Goal: Information Seeking & Learning: Learn about a topic

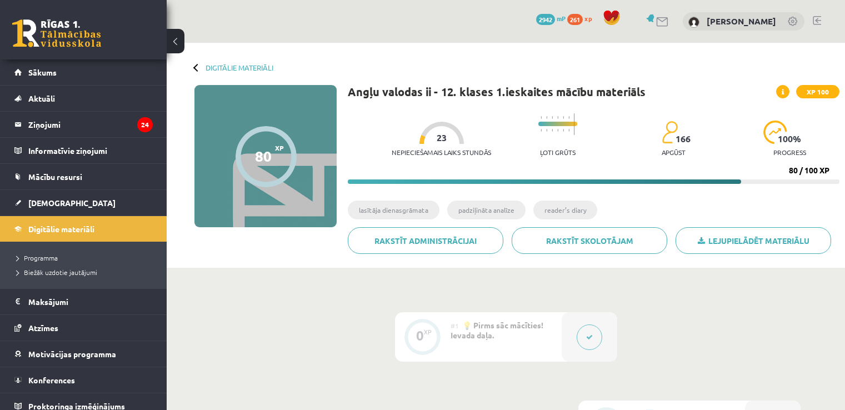
scroll to position [226, 0]
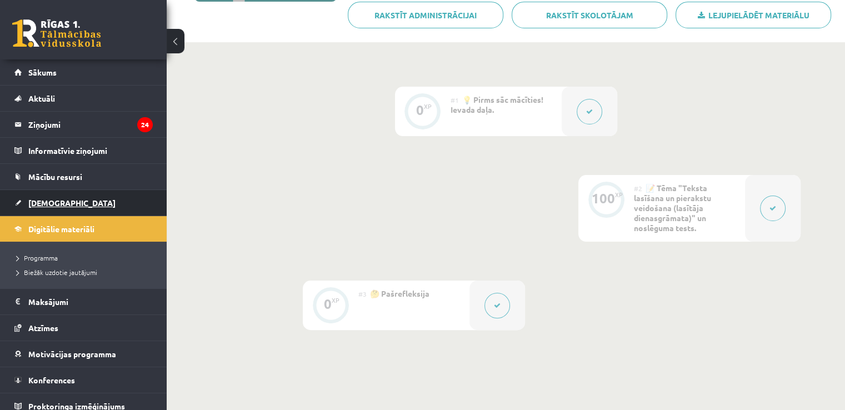
click at [70, 211] on link "[DEMOGRAPHIC_DATA]" at bounding box center [83, 203] width 138 height 26
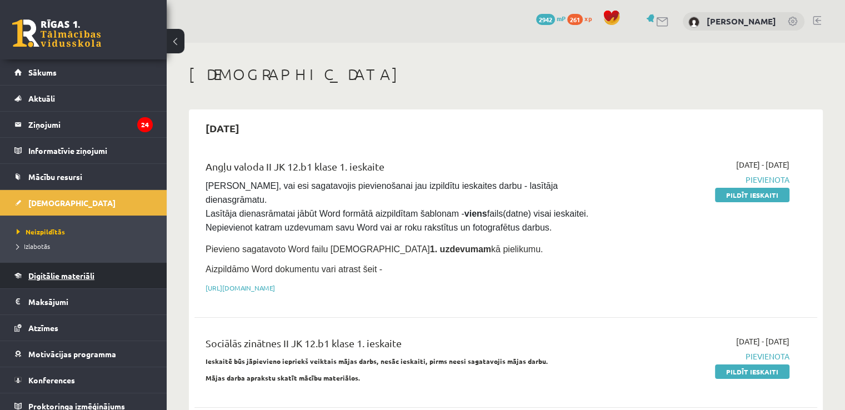
click at [56, 280] on link "Digitālie materiāli" at bounding box center [83, 276] width 138 height 26
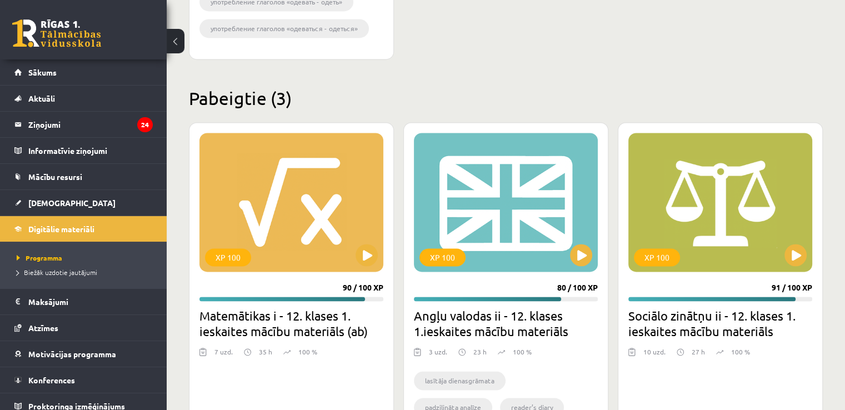
scroll to position [1656, 0]
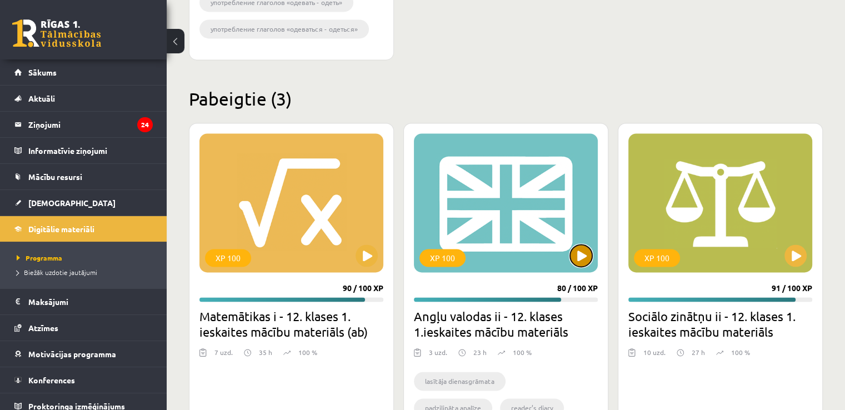
click at [582, 250] on button at bounding box center [581, 255] width 22 height 22
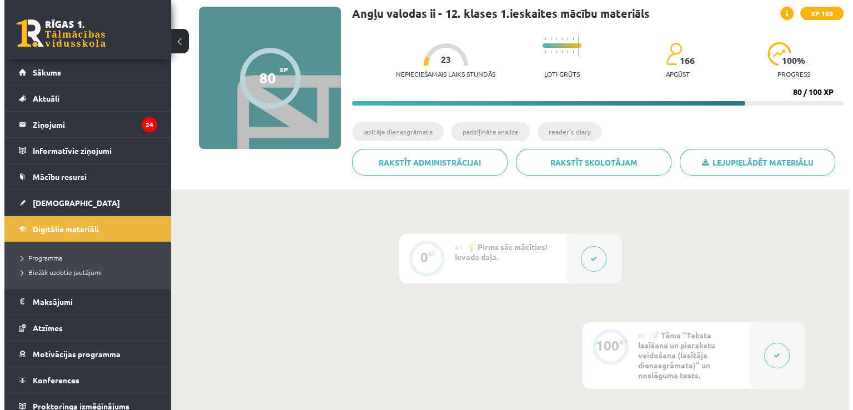
scroll to position [96, 0]
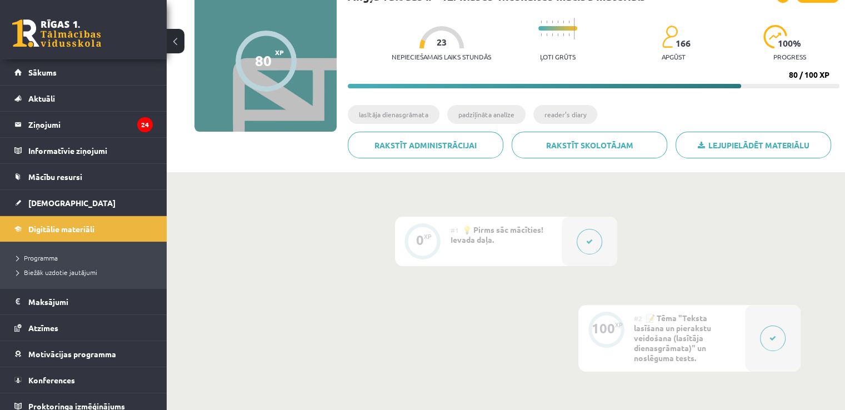
click at [775, 347] on button at bounding box center [773, 339] width 26 height 26
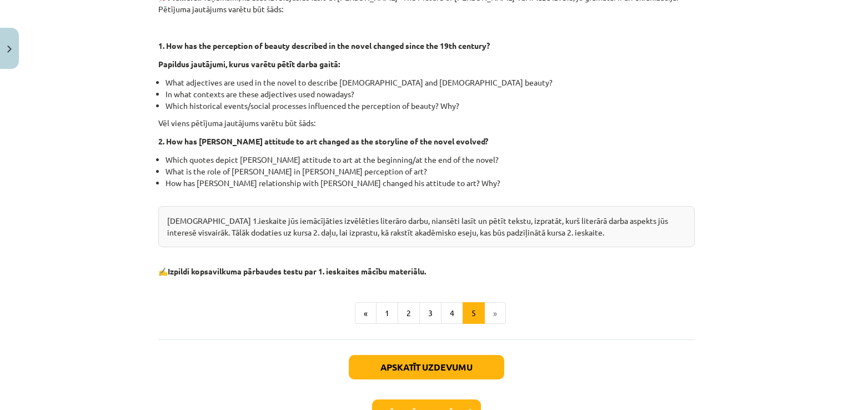
scroll to position [373, 0]
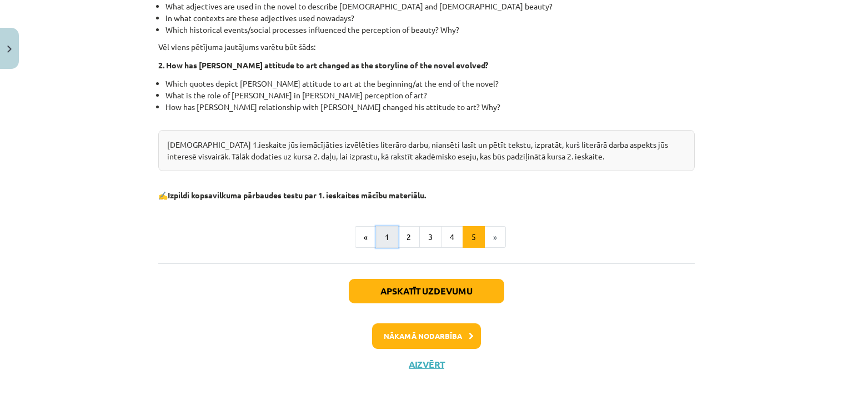
click at [378, 236] on button "1" at bounding box center [387, 237] width 22 height 22
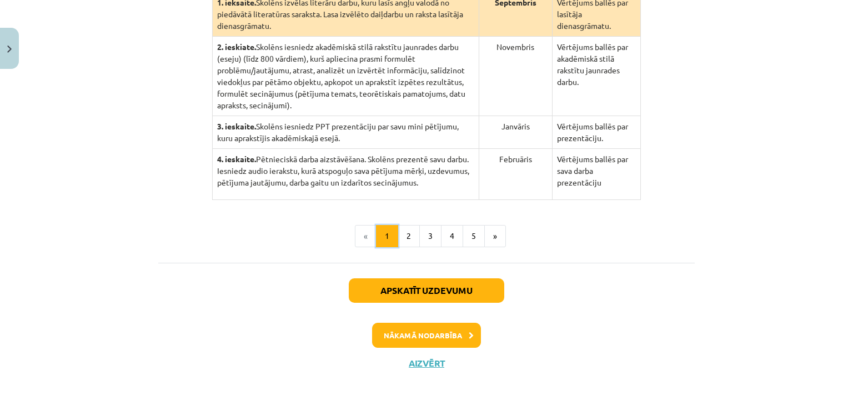
scroll to position [216, 0]
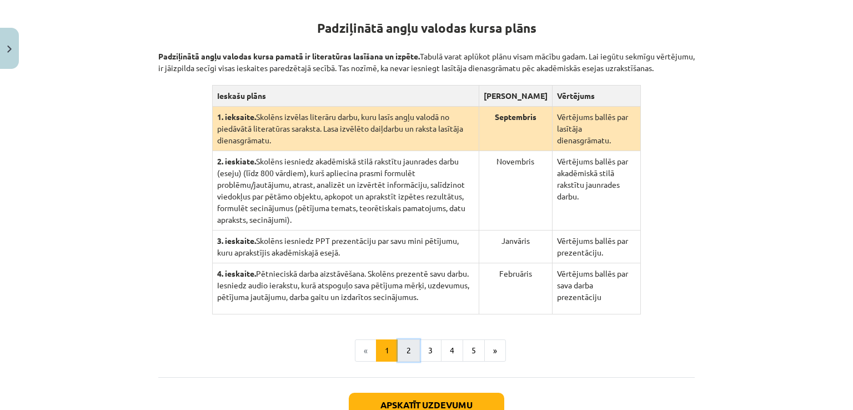
click at [408, 342] on button "2" at bounding box center [409, 350] width 22 height 22
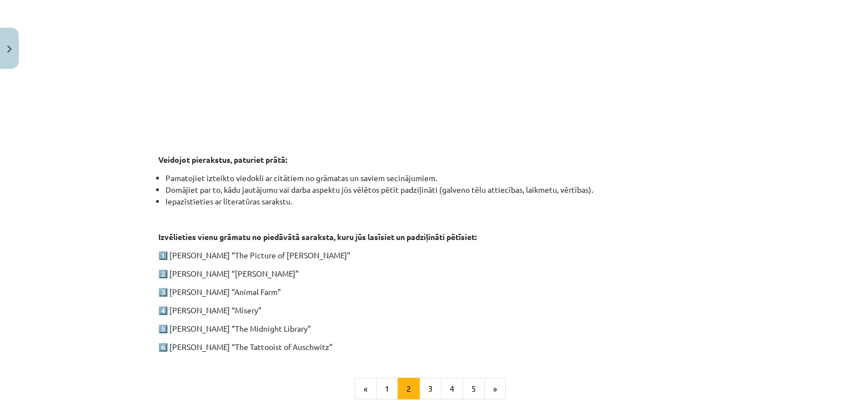
scroll to position [583, 0]
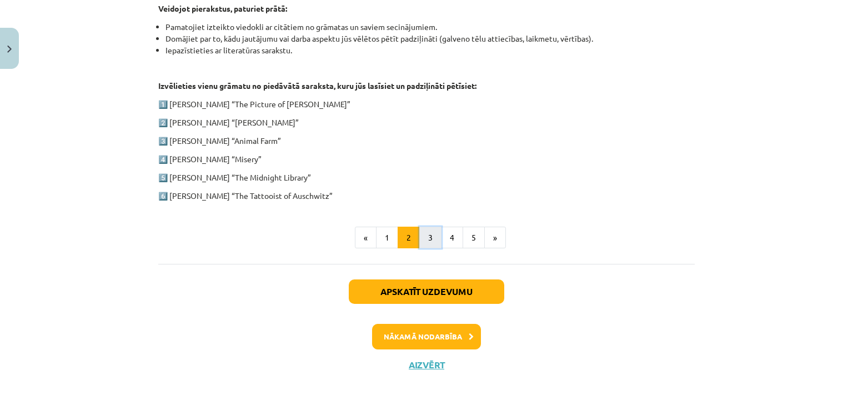
click at [427, 236] on button "3" at bounding box center [430, 238] width 22 height 22
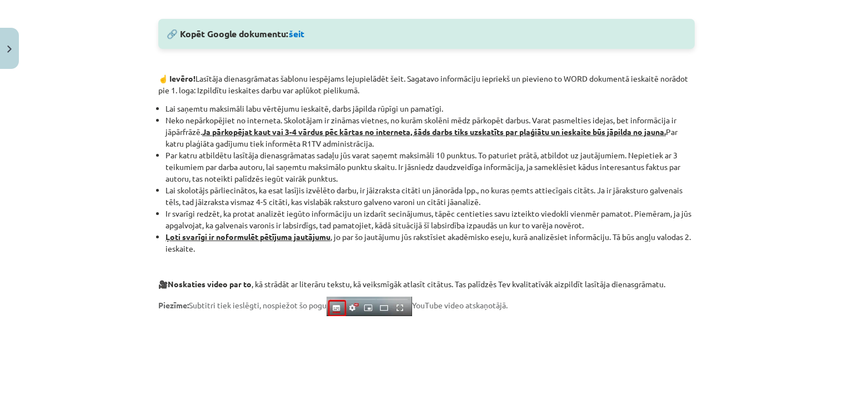
scroll to position [636, 0]
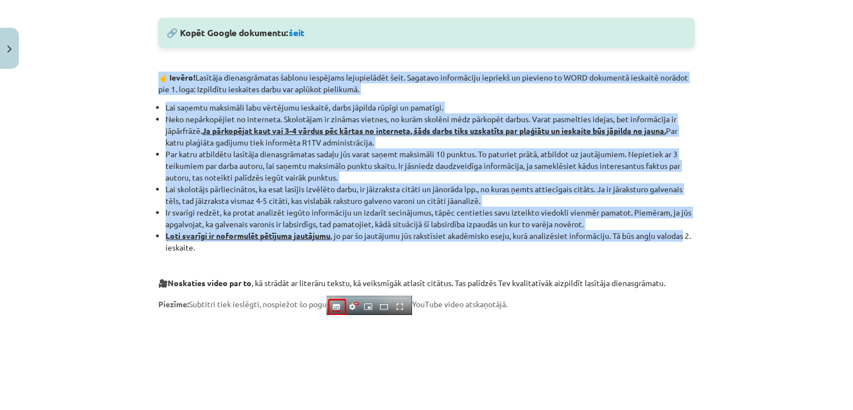
drag, startPoint x: 150, startPoint y: 71, endPoint x: 707, endPoint y: 233, distance: 580.4
click at [707, 233] on div "Mācību tēma: Angļu valodas ii - 12. klases 1.ieskaites mācību materiāls #2 📝 Tē…" at bounding box center [426, 205] width 853 height 410
copy div "☝️ Loremi! Dolorsit ametconsectetu adipisc elitseddo eiusmodtempo inci. Utlabor…"
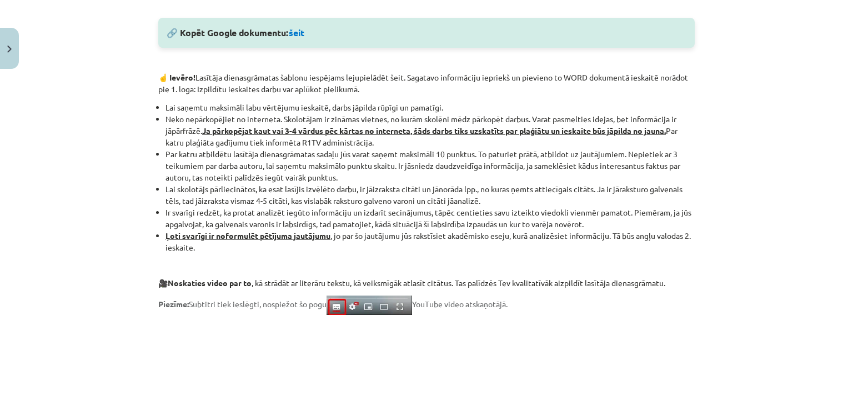
click at [116, 252] on div "Mācību tēma: Angļu valodas ii - 12. klases 1.ieskaites mācību materiāls #2 📝 Tē…" at bounding box center [426, 205] width 853 height 410
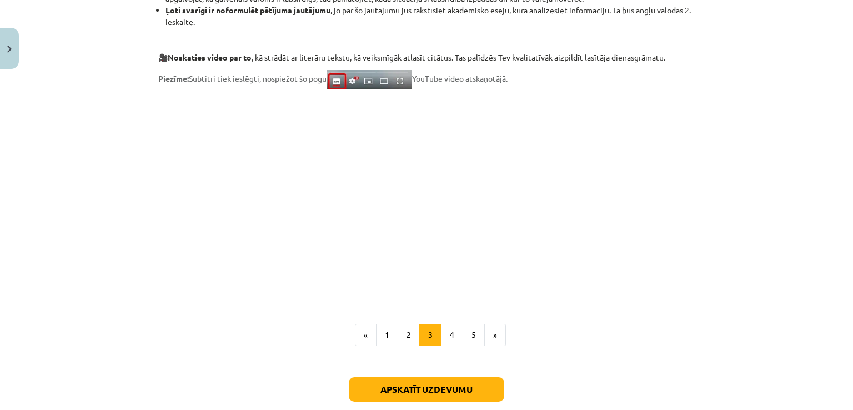
scroll to position [869, 0]
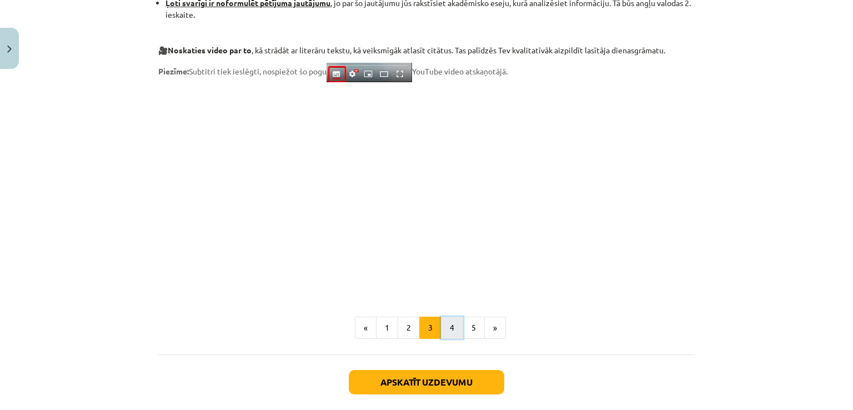
click at [447, 334] on button "4" at bounding box center [452, 328] width 22 height 22
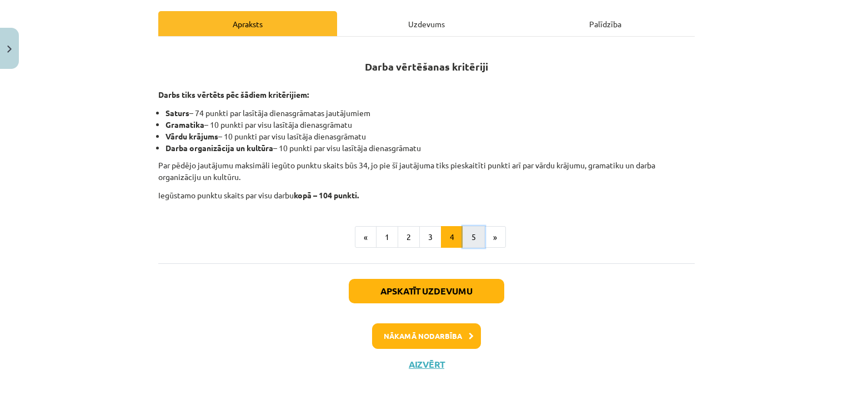
click at [463, 232] on button "5" at bounding box center [474, 237] width 22 height 22
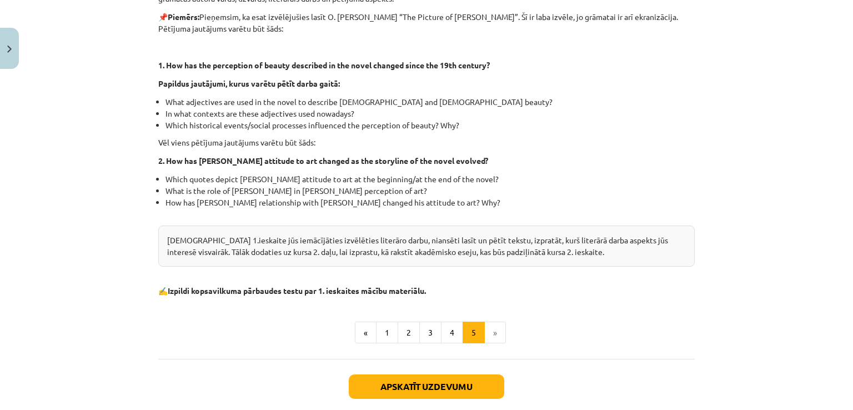
scroll to position [262, 0]
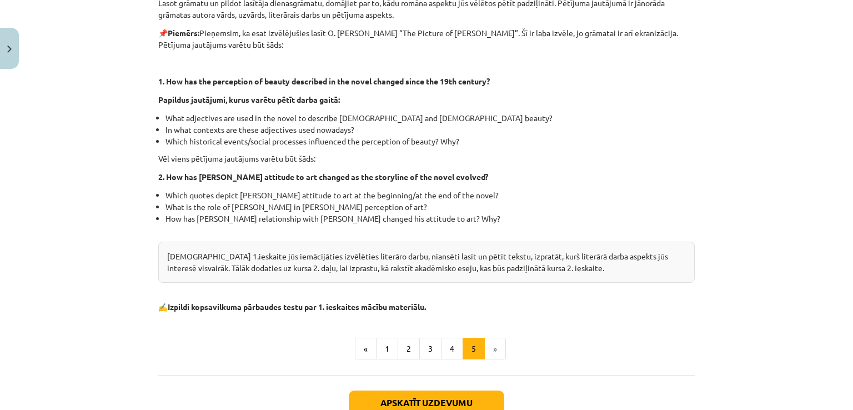
click at [491, 347] on li "»" at bounding box center [495, 349] width 21 height 22
click at [559, 312] on div "Kā noformulēt pētījuma jautājumu? Lasot grāmatu un pildot lasītāja dienasgrāmat…" at bounding box center [426, 157] width 537 height 404
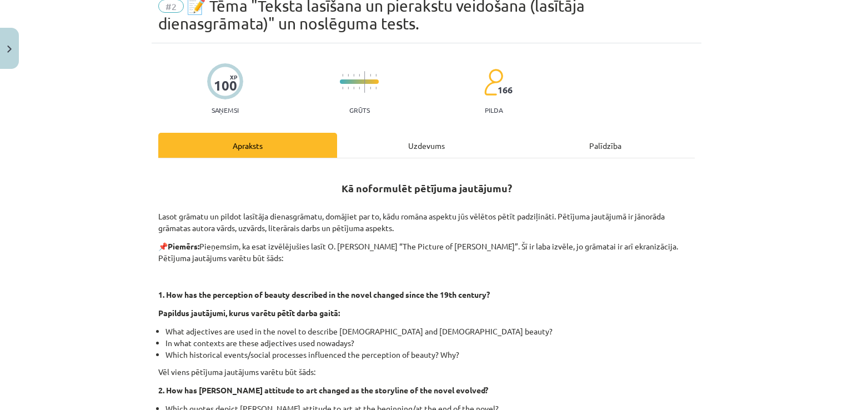
scroll to position [0, 0]
